Goal: Use online tool/utility

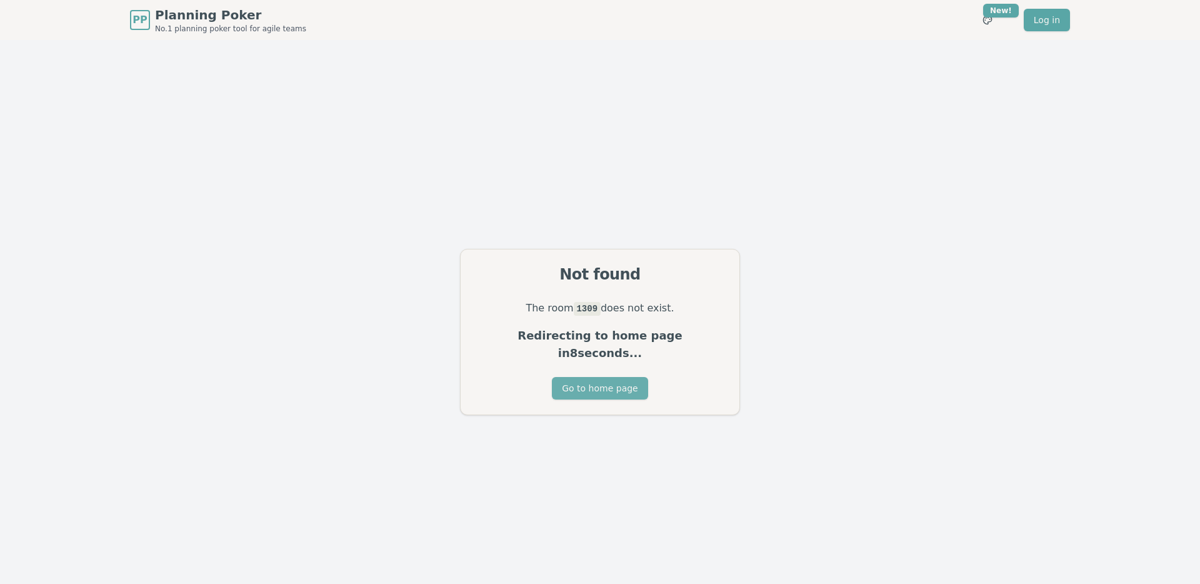
click at [598, 386] on button "Go to home page" at bounding box center [600, 388] width 96 height 23
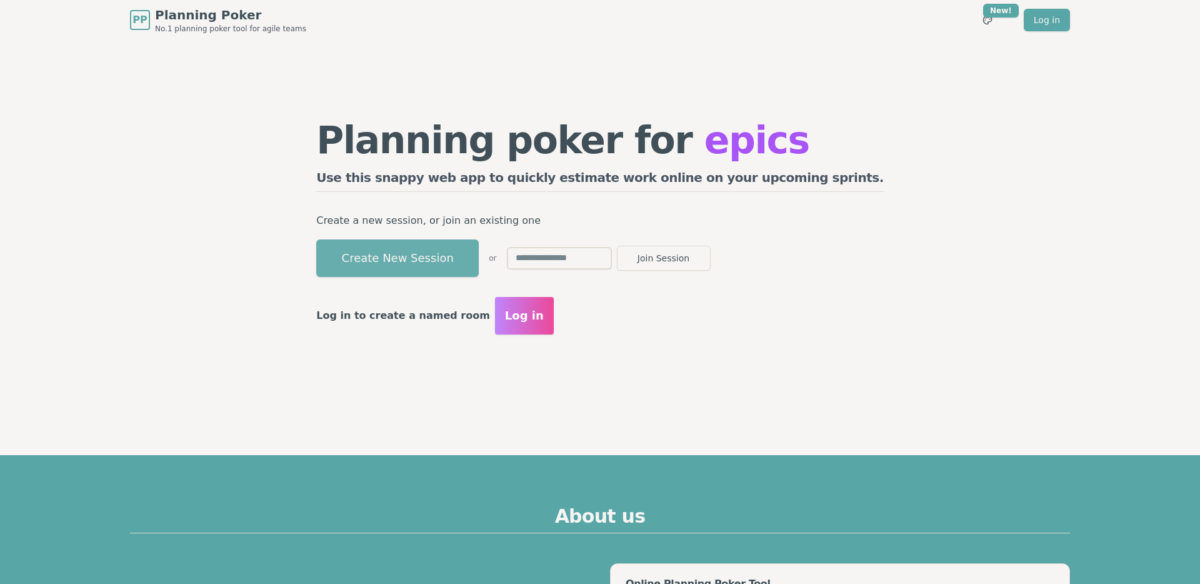
click at [479, 261] on button "Create New Session" at bounding box center [397, 258] width 163 height 38
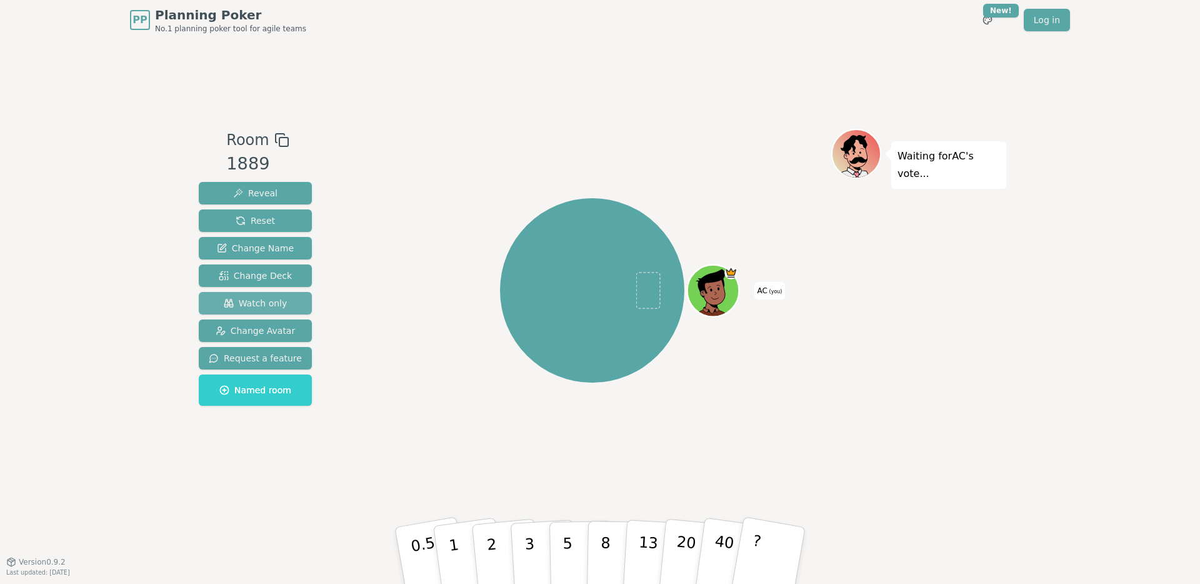
click at [234, 294] on button "Watch only" at bounding box center [255, 303] width 113 height 23
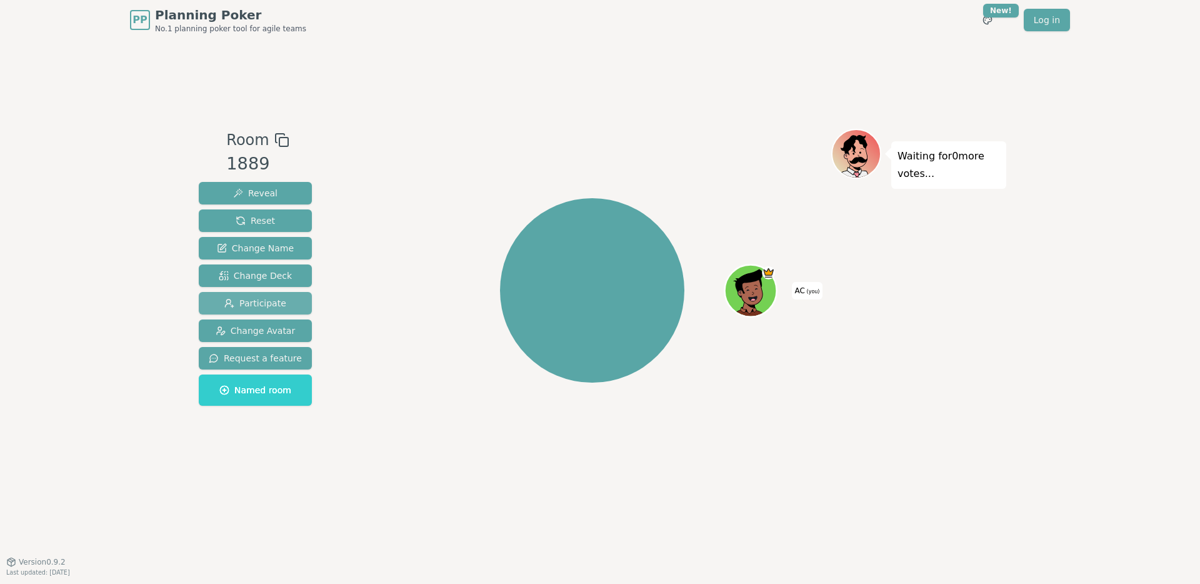
click at [249, 294] on button "Participate" at bounding box center [255, 303] width 113 height 23
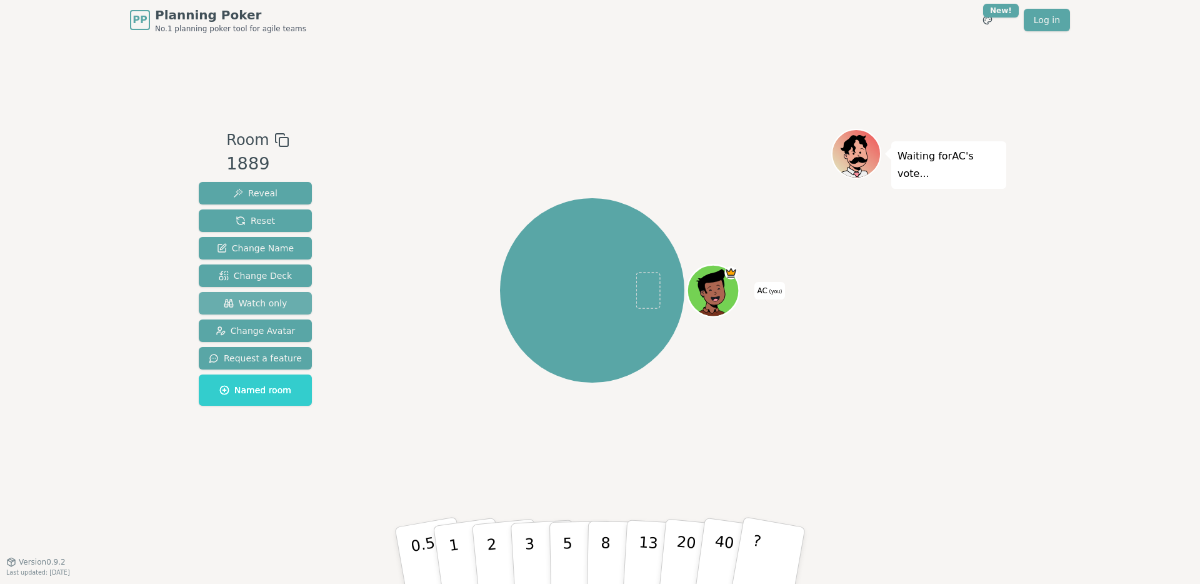
click at [249, 294] on button "Watch only" at bounding box center [255, 303] width 113 height 23
